Goal: Information Seeking & Learning: Learn about a topic

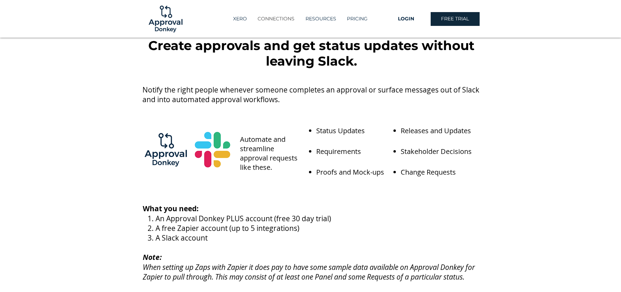
click at [283, 18] on p "CONNECTIONS" at bounding box center [276, 18] width 44 height 11
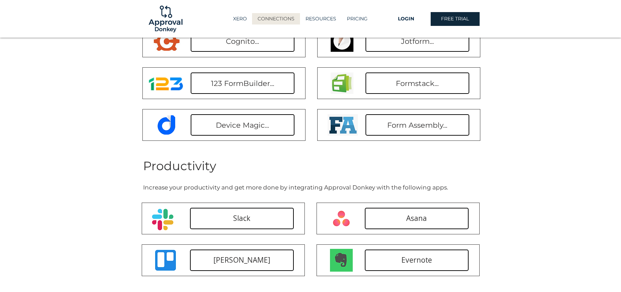
scroll to position [463, 0]
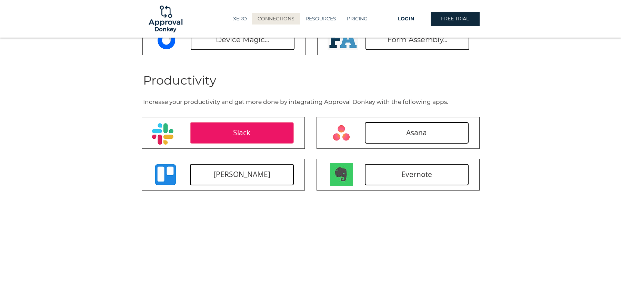
click at [229, 129] on link "Slack" at bounding box center [242, 132] width 104 height 21
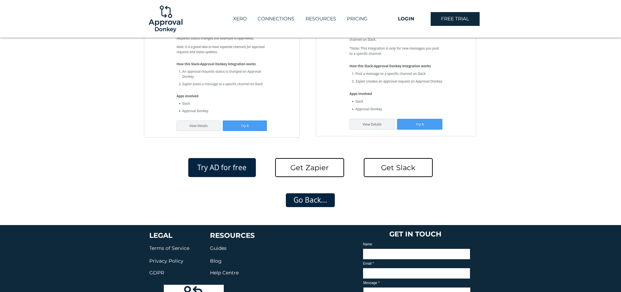
scroll to position [338, 0]
